Goal: Task Accomplishment & Management: Manage account settings

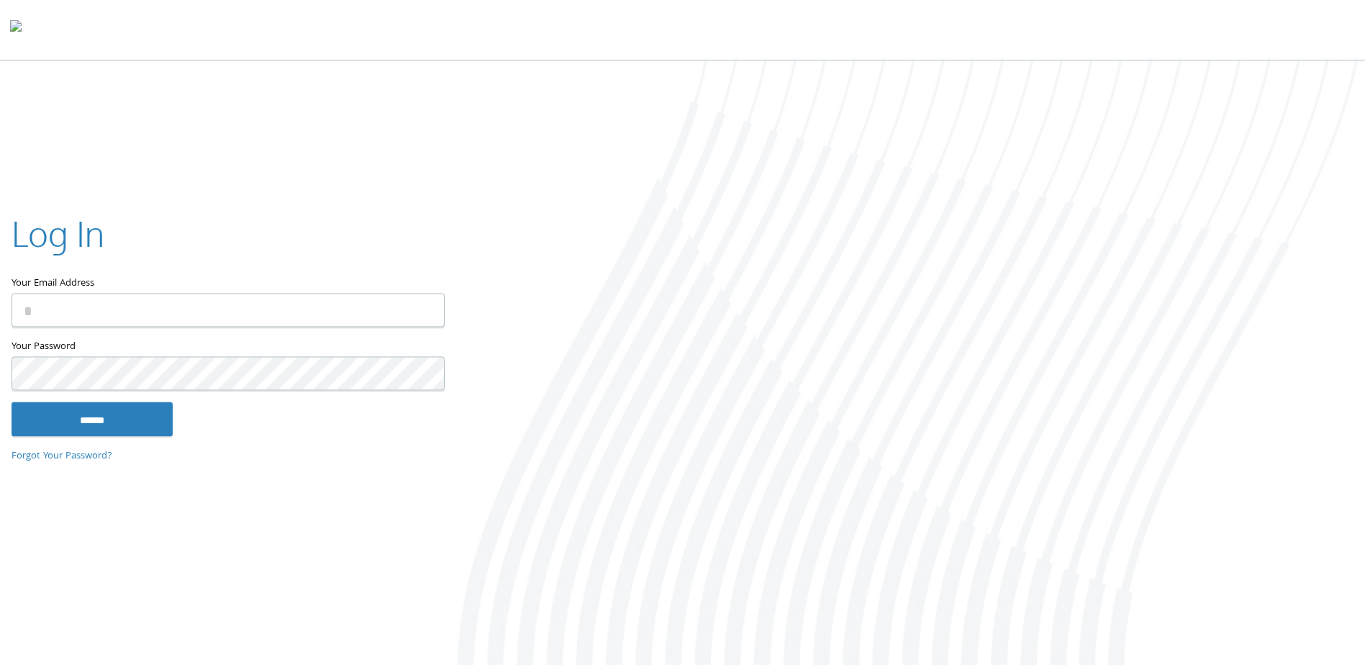
type input "**********"
click at [113, 416] on input "******" at bounding box center [92, 419] width 161 height 35
click at [423, 312] on keeper-lock "Open Keeper Popup" at bounding box center [424, 310] width 17 height 17
type input "**********"
